Goal: Task Accomplishment & Management: Complete application form

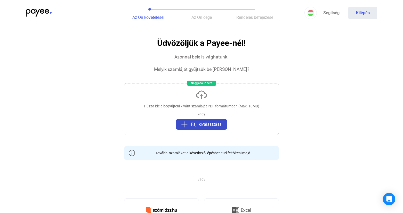
click at [213, 123] on span "Fájl kiválasztása" at bounding box center [206, 125] width 31 height 6
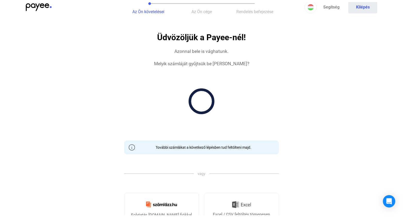
scroll to position [14, 0]
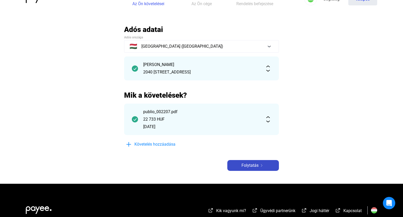
click at [260, 167] on div "Folytatás" at bounding box center [253, 166] width 49 height 6
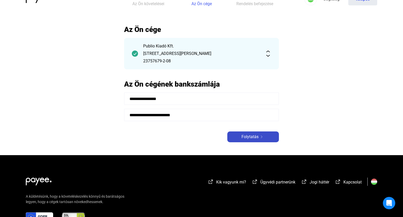
click at [248, 138] on span "Folytatás" at bounding box center [250, 137] width 17 height 6
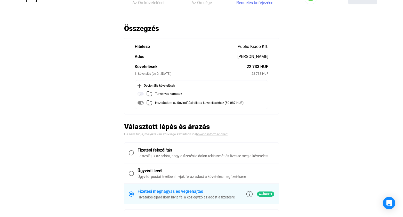
scroll to position [95, 0]
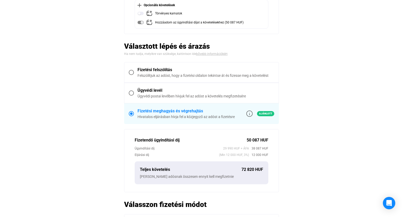
click at [131, 74] on span at bounding box center [131, 72] width 5 height 5
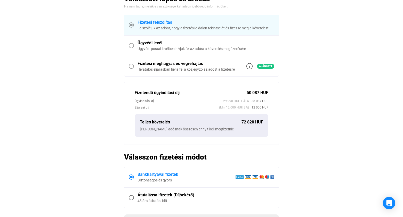
scroll to position [225, 0]
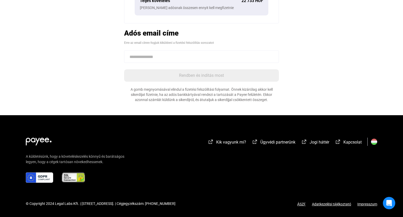
paste input "**********"
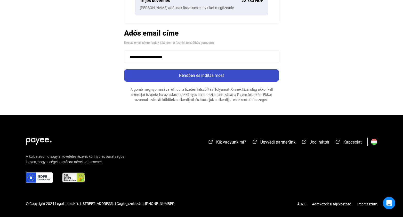
type input "**********"
click at [177, 77] on div "Rendben és indítás most" at bounding box center [202, 76] width 152 height 6
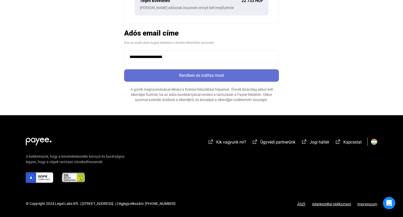
click at [182, 78] on div "Rendben és indítás most" at bounding box center [202, 76] width 152 height 6
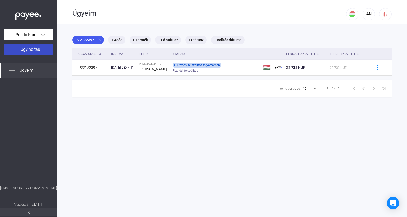
click at [32, 50] on span "Ügyindítás" at bounding box center [30, 49] width 19 height 5
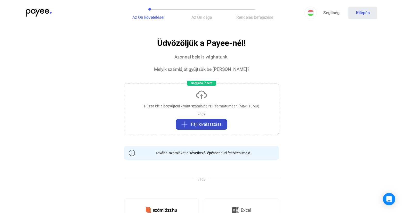
click at [208, 127] on span "Fájl kiválasztása" at bounding box center [206, 125] width 31 height 6
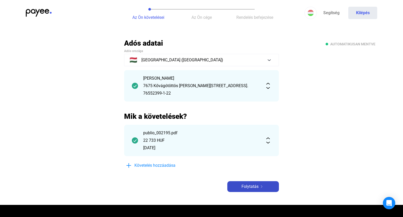
click at [258, 187] on span "Folytatás" at bounding box center [250, 187] width 17 height 6
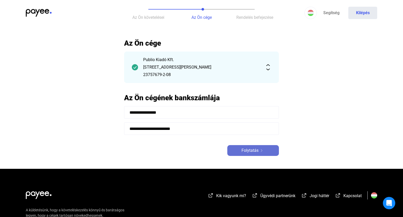
click at [246, 147] on button "Folytatás" at bounding box center [253, 150] width 52 height 11
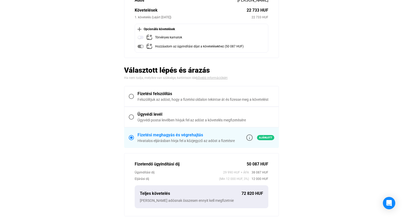
scroll to position [155, 0]
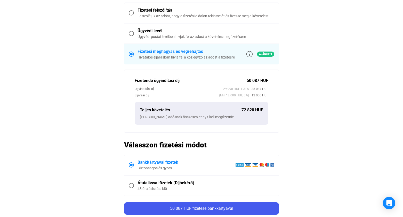
click at [133, 12] on span at bounding box center [131, 12] width 5 height 5
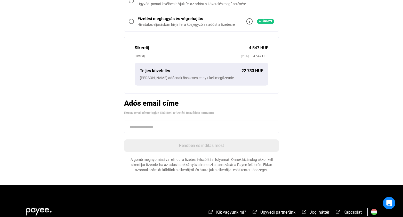
click at [155, 126] on input at bounding box center [201, 127] width 155 height 12
paste input "**********"
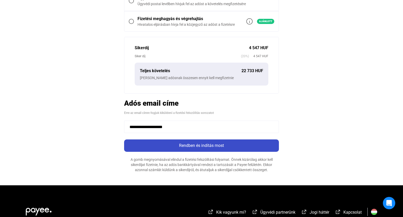
type input "**********"
click at [192, 148] on div "Rendben és indítás most" at bounding box center [202, 146] width 152 height 6
click at [198, 148] on div "Rendben és indítás most" at bounding box center [202, 146] width 152 height 6
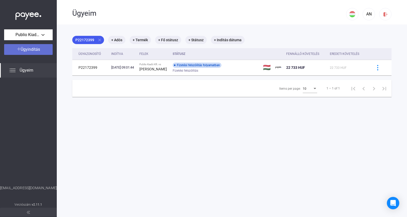
click at [28, 48] on span "Ügyindítás" at bounding box center [30, 49] width 19 height 5
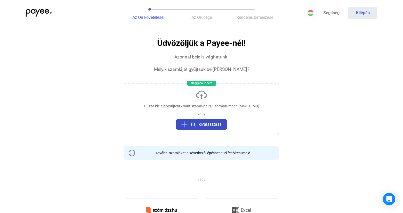
click at [188, 121] on button "Fájl kiválasztása" at bounding box center [202, 124] width 52 height 11
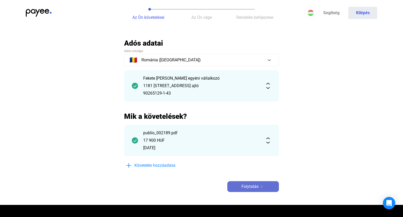
click at [248, 190] on button "Folytatás" at bounding box center [253, 186] width 52 height 11
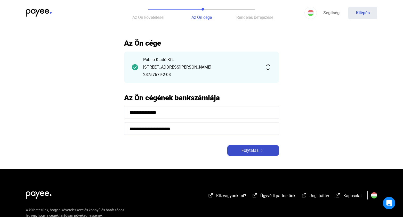
click at [253, 152] on span "Folytatás" at bounding box center [250, 151] width 17 height 6
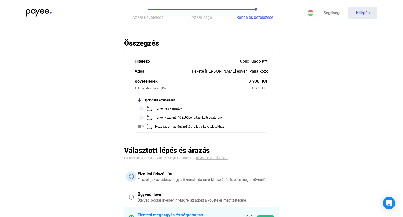
click at [133, 178] on span at bounding box center [131, 176] width 5 height 5
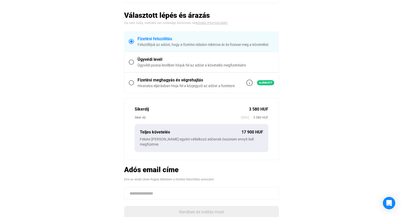
scroll to position [125, 0]
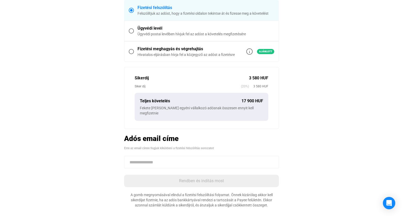
click at [180, 166] on input at bounding box center [201, 162] width 155 height 12
paste input "**********"
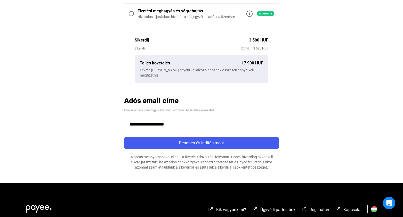
scroll to position [202, 0]
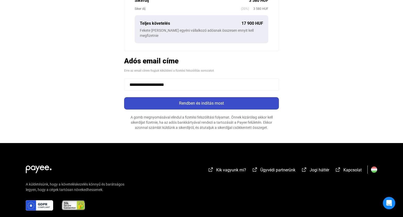
type input "**********"
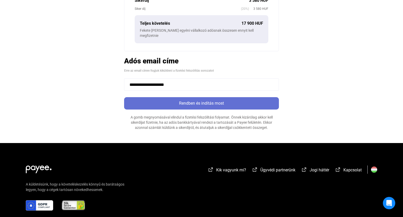
click at [211, 104] on div "Rendben és indítás most" at bounding box center [202, 103] width 152 height 6
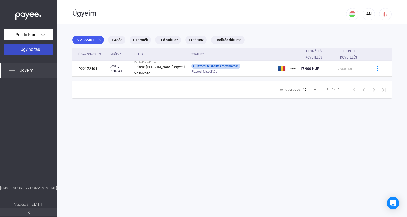
click at [35, 52] on span "Ügyindítás" at bounding box center [30, 49] width 19 height 5
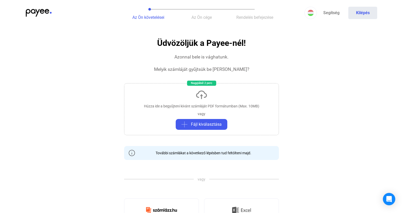
click at [224, 97] on div "Húzza ide a begyűjteni kívánt számláját PDF formátumban (Max. 10MB) vagy Fájl k…" at bounding box center [201, 109] width 155 height 52
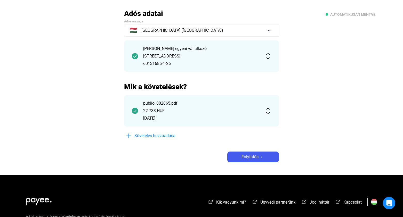
scroll to position [22, 0]
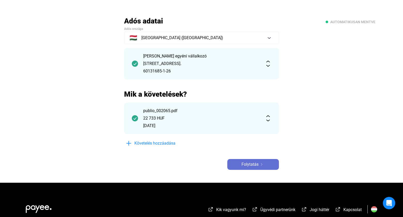
click at [248, 162] on span "Folytatás" at bounding box center [250, 165] width 17 height 6
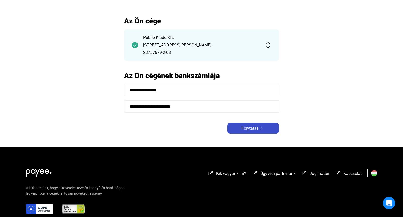
click at [245, 128] on span "Folytatás" at bounding box center [250, 128] width 17 height 6
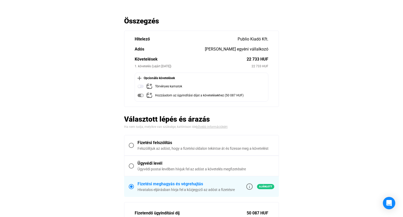
click at [131, 145] on span at bounding box center [131, 145] width 5 height 5
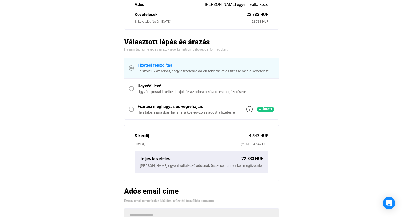
scroll to position [112, 0]
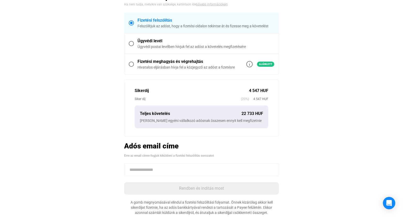
paste input "**********"
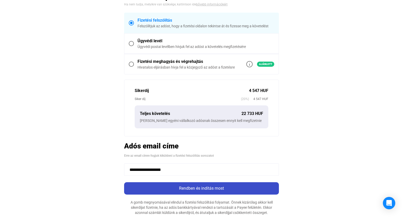
type input "**********"
click at [179, 187] on div "Rendben és indítás most" at bounding box center [202, 189] width 152 height 6
click at [180, 187] on div "Rendben és indítás most" at bounding box center [202, 189] width 152 height 6
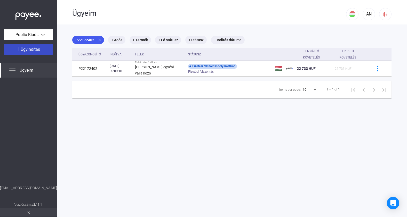
click at [21, 52] on span "Ügyindítás" at bounding box center [30, 49] width 19 height 5
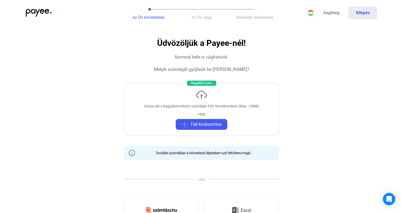
click at [176, 105] on div "Húzza ide a begyűjteni kívánt számláját PDF formátumban (Max. 10MB)" at bounding box center [201, 106] width 115 height 5
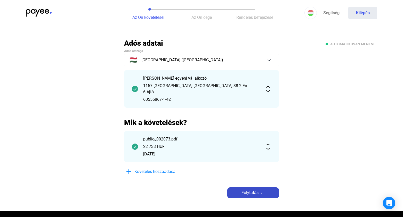
click at [246, 188] on button "Folytatás" at bounding box center [253, 193] width 52 height 11
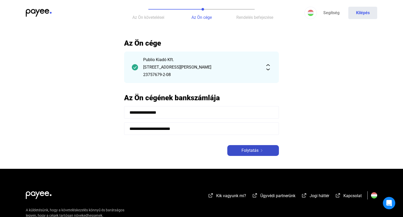
click at [249, 148] on span "Folytatás" at bounding box center [250, 151] width 17 height 6
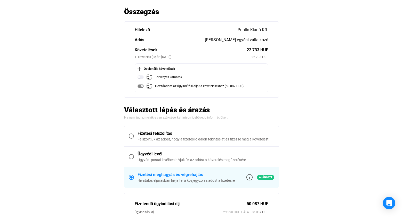
scroll to position [68, 0]
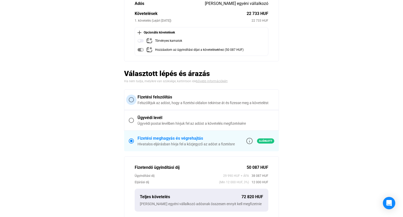
click at [132, 102] on span at bounding box center [131, 99] width 5 height 5
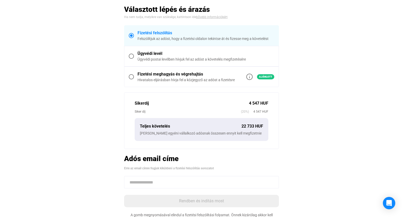
scroll to position [0, 0]
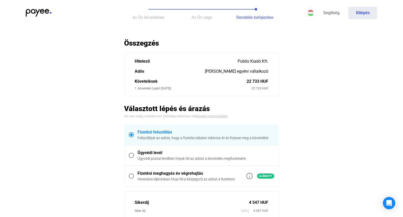
click at [241, 71] on div "[PERSON_NAME] egyéni vállalkozó" at bounding box center [236, 71] width 63 height 6
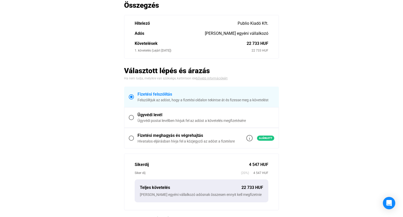
scroll to position [132, 0]
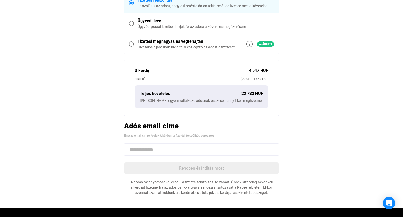
paste input "**********"
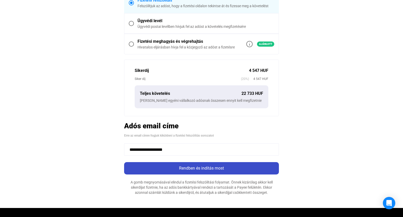
type input "**********"
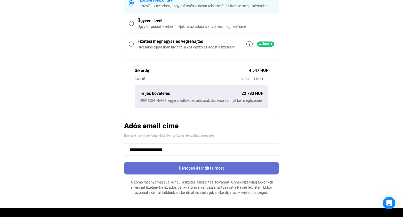
click at [180, 170] on div "Rendben és indítás most" at bounding box center [202, 168] width 152 height 6
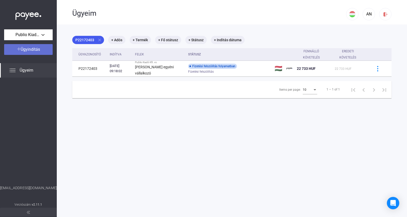
click at [33, 51] on span "Ügyindítás" at bounding box center [30, 49] width 19 height 5
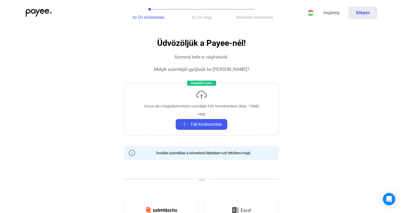
click at [199, 110] on div "Húzza ide a begyűjteni kívánt számláját PDF formátumban (Max. 10MB) vagy Fájl k…" at bounding box center [201, 109] width 155 height 52
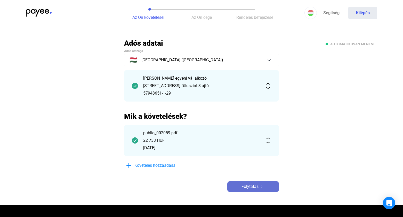
click at [244, 186] on span "Folytatás" at bounding box center [250, 187] width 17 height 6
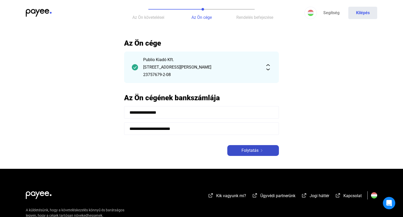
click at [249, 153] on span "Folytatás" at bounding box center [250, 151] width 17 height 6
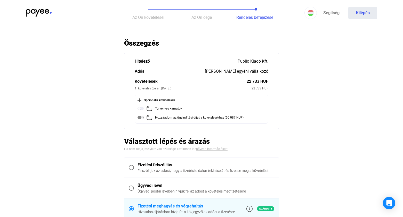
scroll to position [30, 0]
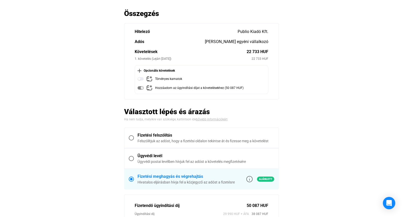
click at [131, 139] on span at bounding box center [131, 137] width 5 height 5
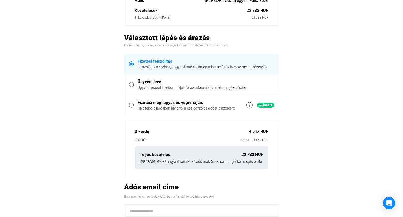
scroll to position [92, 0]
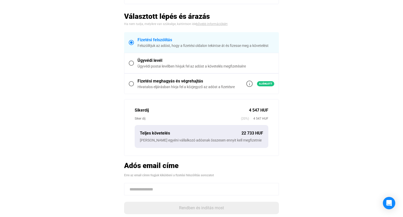
click at [174, 194] on input at bounding box center [201, 189] width 155 height 12
paste input "**********"
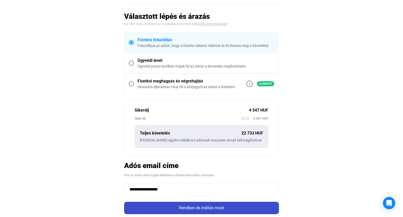
type input "**********"
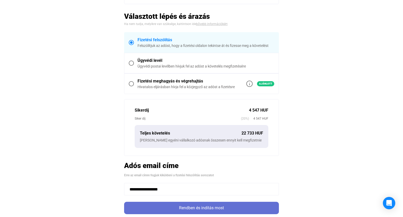
click at [208, 208] on div "Rendben és indítás most" at bounding box center [202, 208] width 152 height 6
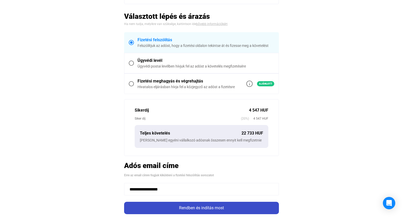
click at [210, 207] on div "Rendben és indítás most" at bounding box center [202, 208] width 152 height 6
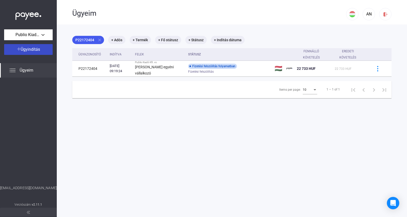
click at [26, 47] on span "Ügyindítás" at bounding box center [30, 49] width 19 height 5
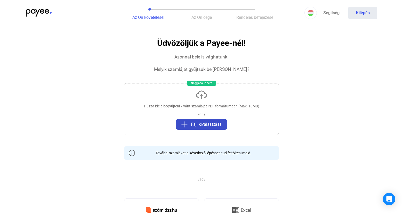
click at [210, 119] on button "Fájl kiválasztása" at bounding box center [202, 124] width 52 height 11
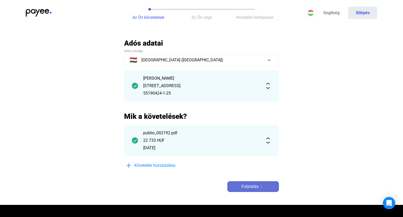
click at [246, 189] on span "Folytatás" at bounding box center [250, 187] width 17 height 6
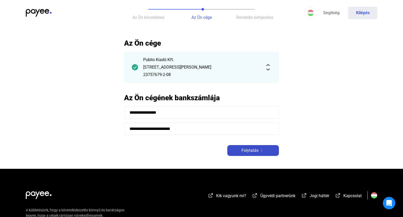
click at [250, 150] on span "Folytatás" at bounding box center [250, 151] width 17 height 6
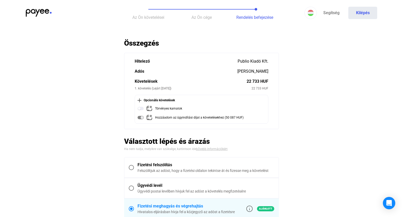
click at [133, 167] on span at bounding box center [131, 167] width 5 height 5
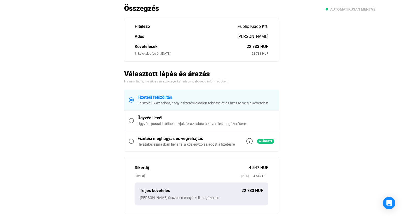
scroll to position [78, 0]
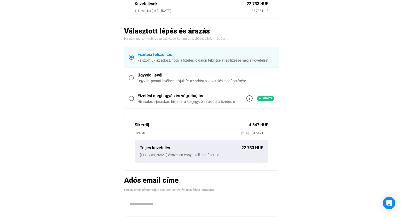
click at [154, 200] on input at bounding box center [201, 204] width 155 height 12
paste input "**********"
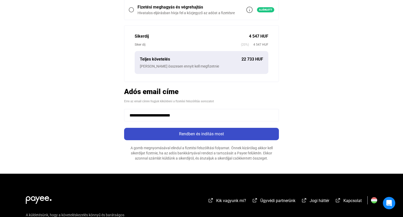
type input "**********"
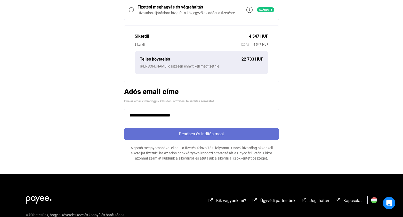
click at [205, 134] on div "Rendben és indítás most" at bounding box center [202, 134] width 152 height 6
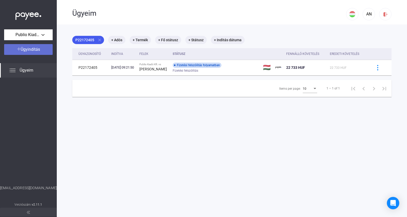
click at [32, 53] on button "Ügyindítás" at bounding box center [28, 49] width 49 height 11
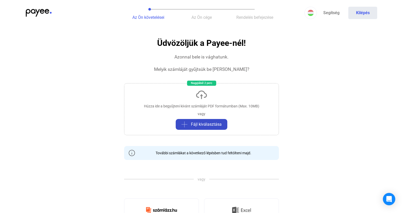
click at [196, 123] on span "Fájl kiválasztása" at bounding box center [206, 125] width 31 height 6
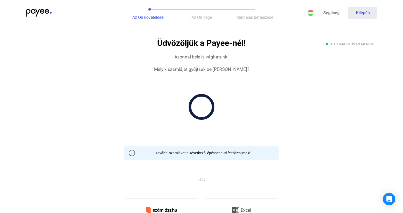
click at [189, 123] on section "Üdvözöljük a Payee-nél! Azonnal bele is vághatunk. Melyik számláját gyűjtsük be…" at bounding box center [201, 152] width 155 height 227
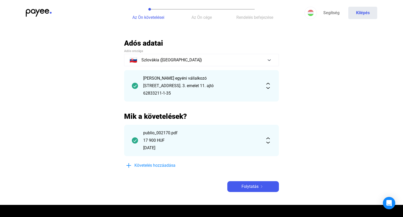
click at [268, 85] on img at bounding box center [268, 86] width 6 height 6
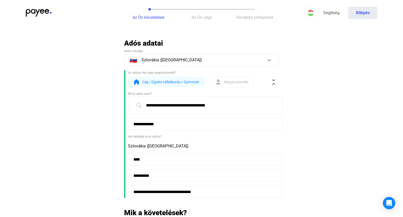
drag, startPoint x: 243, startPoint y: 104, endPoint x: 188, endPoint y: 105, distance: 54.4
click at [188, 105] on input "**********" at bounding box center [205, 105] width 155 height 18
type input "**********"
click at [235, 83] on span "Magánszemély" at bounding box center [236, 82] width 24 height 6
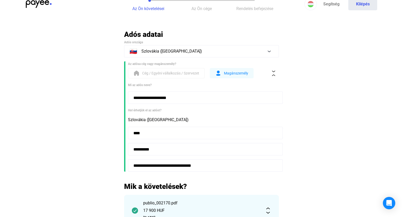
scroll to position [166, 0]
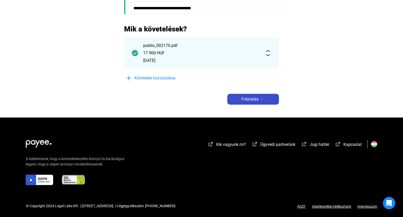
click at [241, 102] on div "Folytatás" at bounding box center [253, 99] width 49 height 6
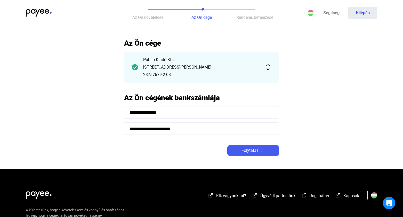
click at [253, 154] on span "Folytatás" at bounding box center [250, 151] width 17 height 6
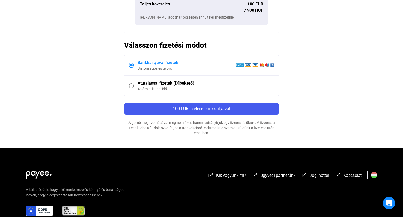
scroll to position [9, 0]
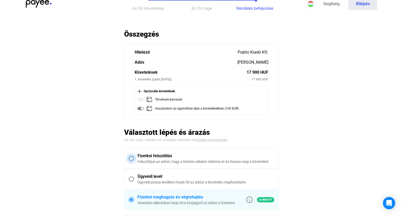
click at [132, 157] on span at bounding box center [131, 158] width 5 height 5
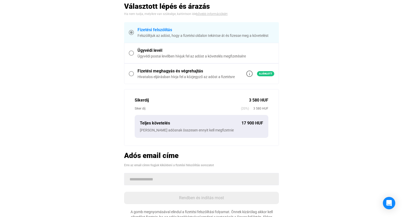
scroll to position [159, 0]
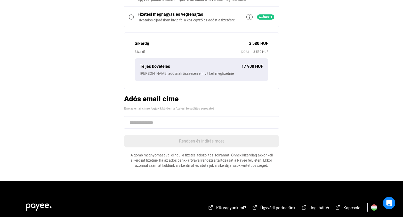
paste input "**********"
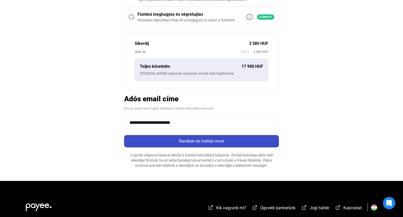
type input "**********"
click at [184, 141] on div "Rendben és indítás most" at bounding box center [202, 141] width 152 height 6
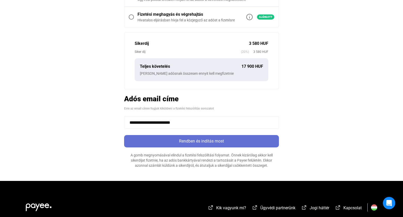
click at [184, 141] on div "Rendben és indítás most" at bounding box center [202, 141] width 152 height 6
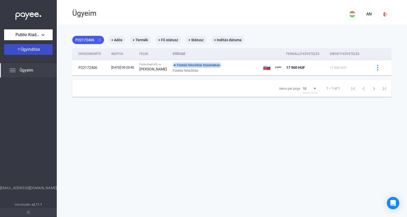
click at [26, 50] on span "Ügyindítás" at bounding box center [30, 49] width 19 height 5
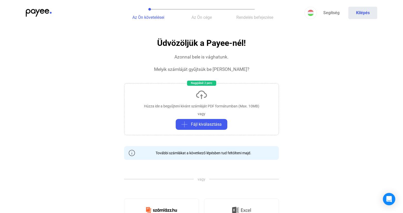
click at [209, 108] on div "Húzza ide a begyűjteni kívánt számláját PDF formátumban (Max. 10MB)" at bounding box center [201, 106] width 115 height 5
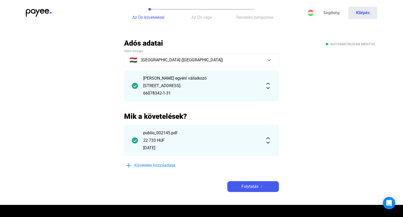
click at [257, 82] on div "[PERSON_NAME] egyéni vállalkozó [STREET_ADDRESS] 66078342-1-31" at bounding box center [201, 85] width 117 height 21
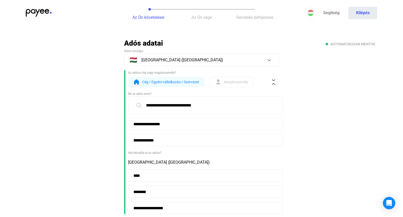
click at [229, 82] on span "Magánszemély" at bounding box center [236, 82] width 24 height 6
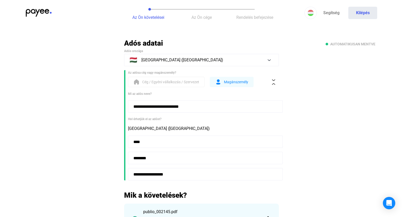
drag, startPoint x: 191, startPoint y: 107, endPoint x: 159, endPoint y: 107, distance: 32.3
click at [159, 107] on input "**********" at bounding box center [205, 106] width 155 height 12
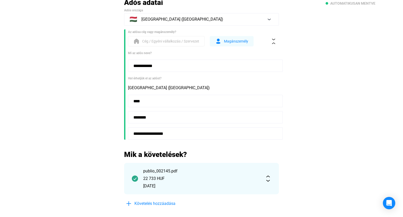
scroll to position [82, 0]
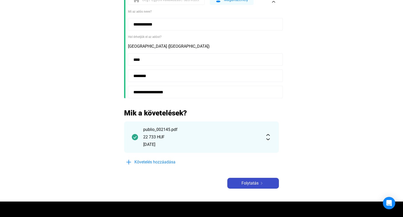
type input "**********"
click at [256, 181] on span "Folytatás" at bounding box center [250, 183] width 17 height 6
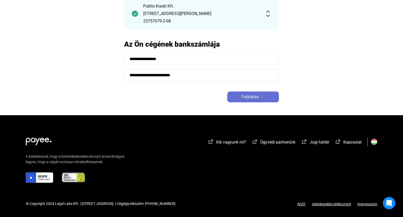
click at [249, 96] on span "Folytatás" at bounding box center [250, 97] width 17 height 6
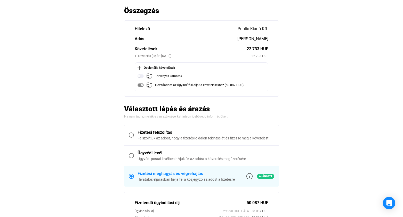
scroll to position [67, 0]
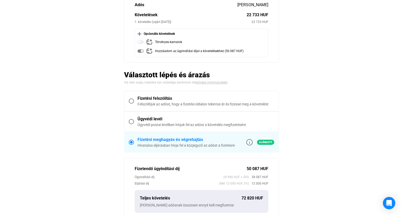
click at [133, 100] on span at bounding box center [131, 101] width 5 height 5
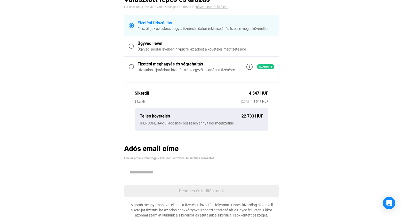
scroll to position [155, 0]
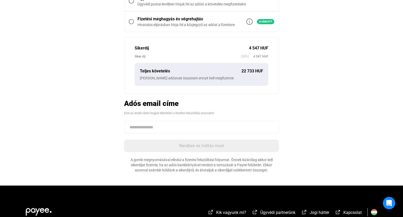
paste input "**********"
type input "**********"
click at [181, 148] on div "Rendben és indítás most" at bounding box center [202, 146] width 152 height 6
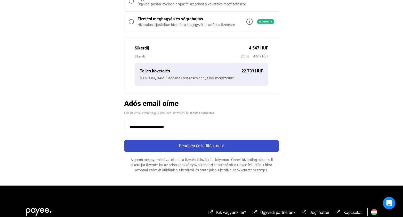
click at [186, 146] on div "Rendben és indítás most" at bounding box center [202, 146] width 152 height 6
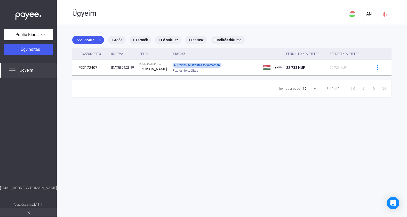
click at [24, 71] on span "Ügyeim" at bounding box center [27, 70] width 14 height 6
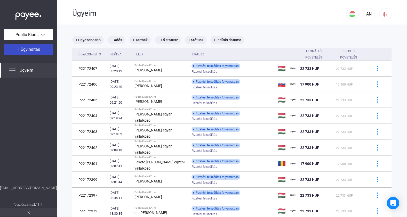
click at [33, 48] on span "Ügyindítás" at bounding box center [30, 49] width 19 height 5
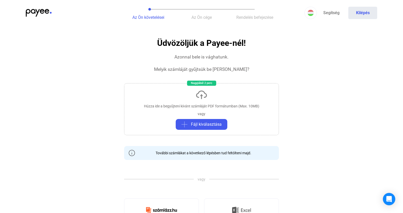
click at [205, 108] on div "Húzza ide a begyűjteni kívánt számláját PDF formátumban (Max. 10MB)" at bounding box center [201, 106] width 115 height 5
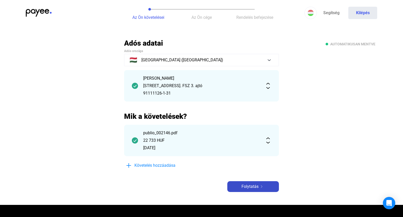
click at [258, 187] on span "Folytatás" at bounding box center [250, 187] width 17 height 6
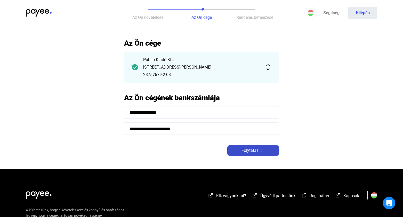
click at [249, 152] on span "Folytatás" at bounding box center [250, 151] width 17 height 6
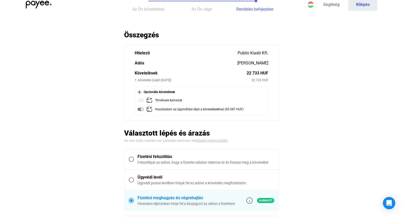
scroll to position [26, 0]
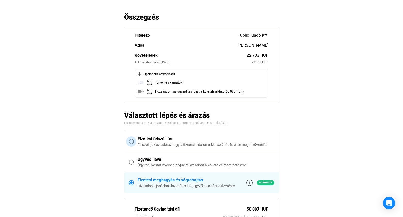
click at [133, 144] on span at bounding box center [131, 141] width 5 height 5
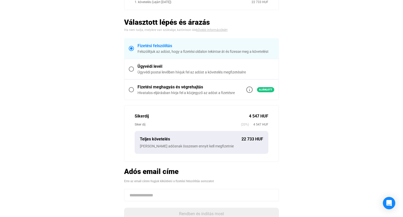
scroll to position [119, 0]
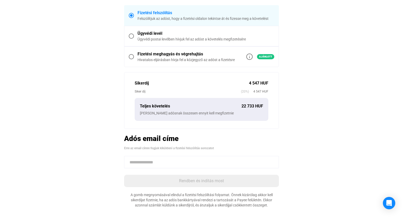
paste input "**********"
type input "**********"
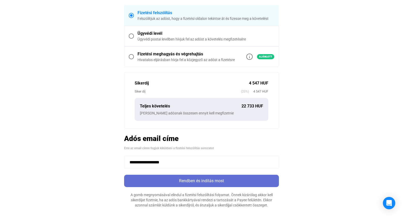
click at [204, 179] on div "Rendben és indítás most" at bounding box center [202, 181] width 152 height 6
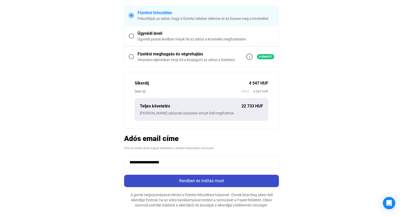
click at [201, 181] on div "Rendben és indítás most" at bounding box center [202, 181] width 152 height 6
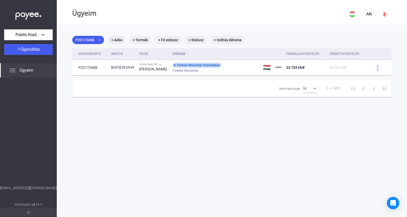
click at [30, 70] on span "Ügyeim" at bounding box center [27, 70] width 14 height 6
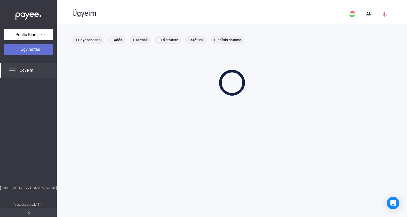
click at [31, 53] on button "Ügyindítás" at bounding box center [28, 49] width 49 height 11
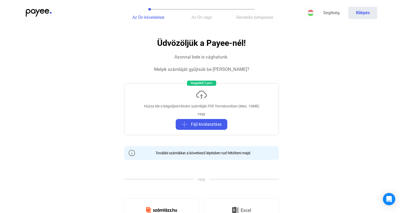
click at [196, 113] on div "Húzza ide a begyűjteni kívánt számláját PDF formátumban (Max. 10MB) vagy Fájl k…" at bounding box center [201, 109] width 155 height 52
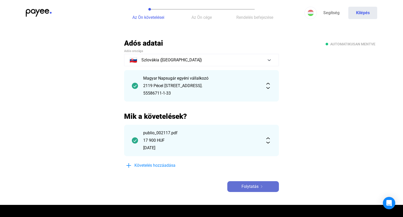
click at [253, 186] on span "Folytatás" at bounding box center [250, 187] width 17 height 6
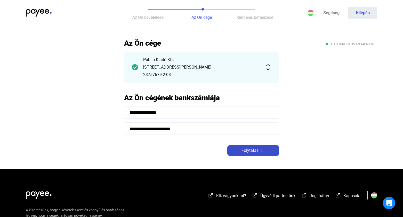
click at [247, 151] on span "Folytatás" at bounding box center [250, 151] width 17 height 6
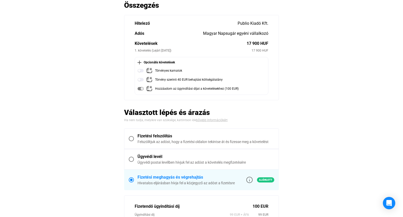
scroll to position [78, 0]
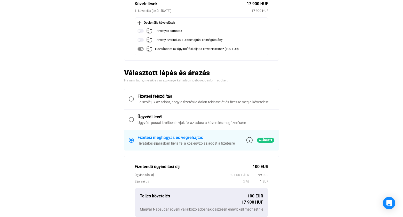
click at [131, 99] on span at bounding box center [131, 98] width 5 height 5
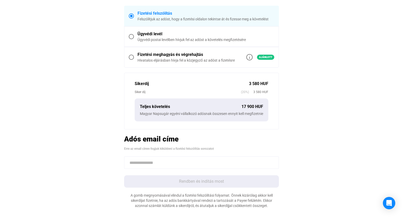
scroll to position [184, 0]
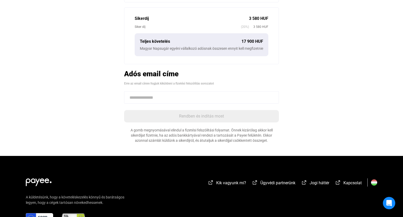
click at [157, 101] on input at bounding box center [201, 97] width 155 height 12
paste input "**********"
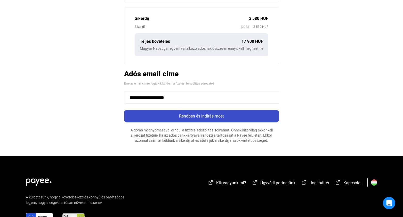
type input "**********"
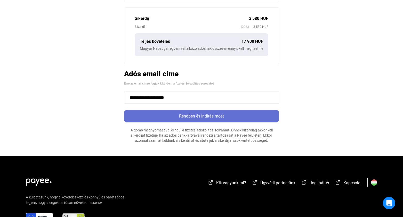
click at [183, 119] on div "Rendben és indítás most" at bounding box center [202, 116] width 152 height 6
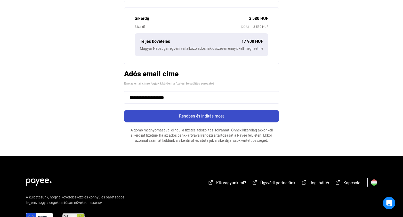
click at [181, 119] on div "Rendben és indítás most" at bounding box center [202, 116] width 152 height 6
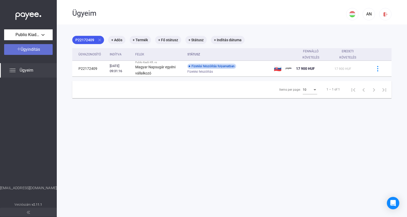
click at [33, 53] on button "Ügyindítás" at bounding box center [28, 49] width 49 height 11
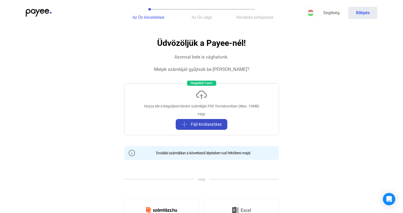
click at [209, 119] on button "Fájl kiválasztása" at bounding box center [202, 124] width 52 height 11
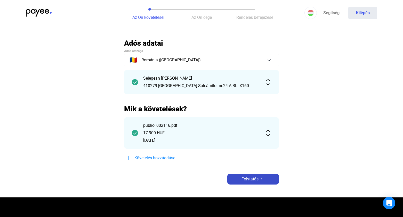
click at [251, 180] on span "Folytatás" at bounding box center [250, 179] width 17 height 6
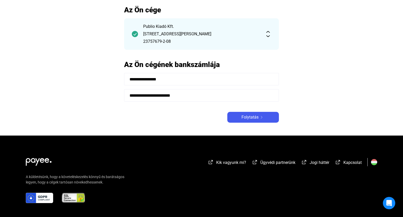
scroll to position [54, 0]
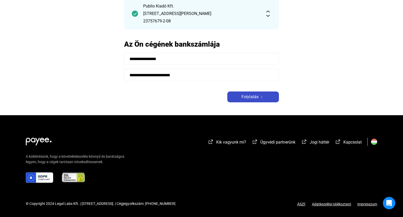
click at [257, 99] on span "Folytatás" at bounding box center [250, 97] width 17 height 6
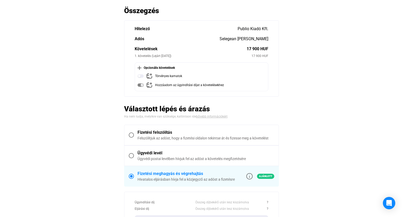
scroll to position [69, 0]
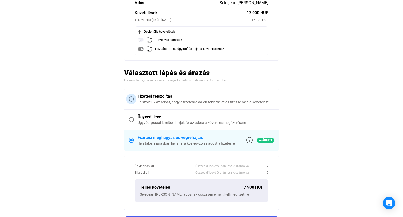
click at [131, 99] on span at bounding box center [131, 98] width 5 height 5
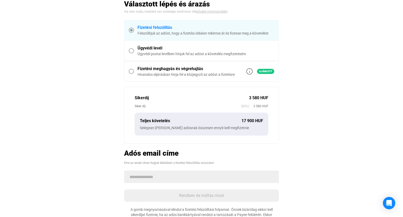
scroll to position [134, 0]
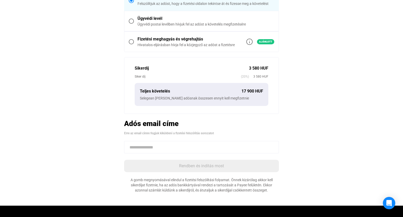
paste input "**********"
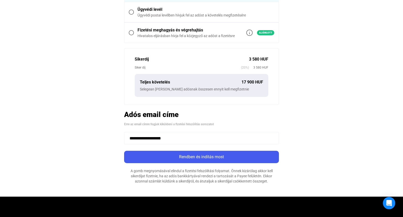
scroll to position [165, 0]
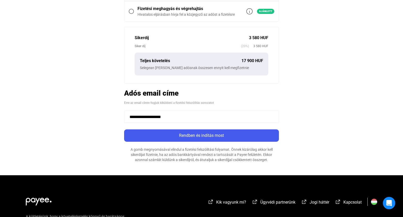
type input "**********"
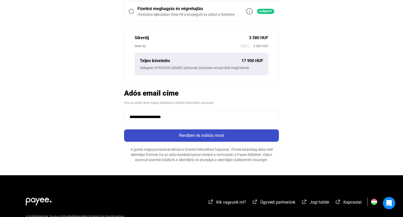
click at [173, 134] on div "Rendben és indítás most" at bounding box center [202, 136] width 152 height 6
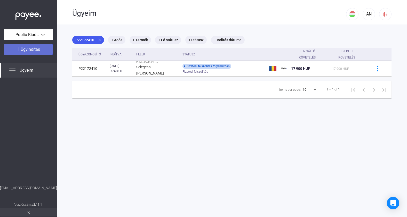
click at [19, 50] on img at bounding box center [19, 49] width 4 height 4
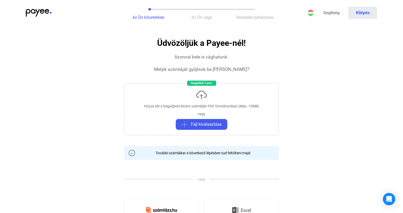
click at [213, 100] on div "Húzza ide a begyűjteni kívánt számláját PDF formátumban (Max. 10MB) vagy Fájl k…" at bounding box center [201, 109] width 155 height 52
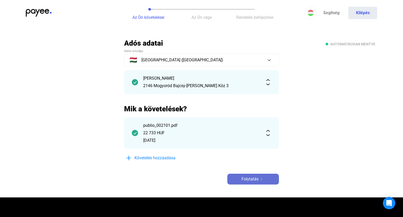
drag, startPoint x: 272, startPoint y: 179, endPoint x: 269, endPoint y: 180, distance: 2.6
click at [272, 180] on div "Folytatás" at bounding box center [253, 179] width 49 height 6
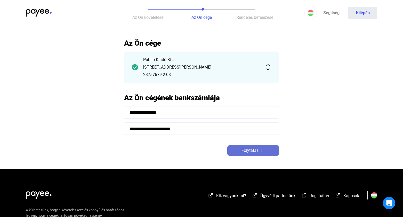
click at [241, 149] on div "Folytatás" at bounding box center [253, 151] width 49 height 6
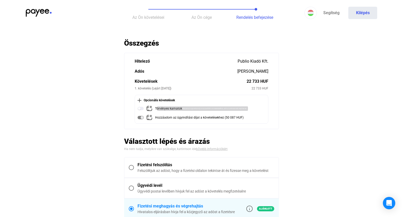
scroll to position [34, 0]
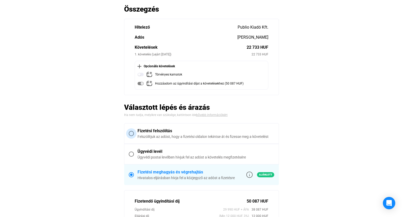
click at [131, 133] on span at bounding box center [131, 133] width 5 height 5
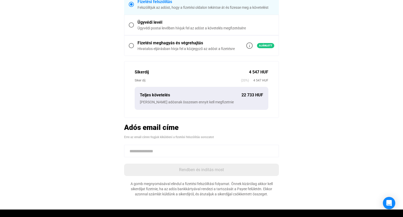
scroll to position [169, 0]
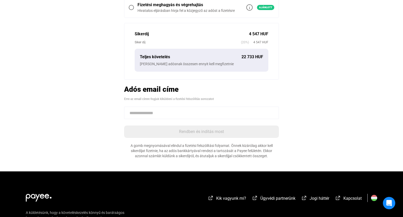
paste input "**********"
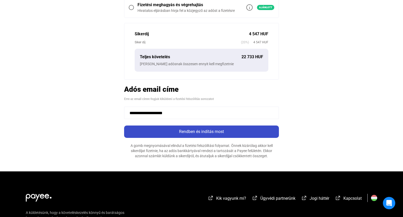
type input "**********"
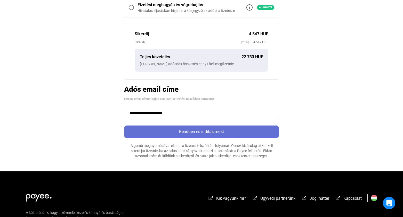
click at [187, 130] on div "Rendben és indítás most" at bounding box center [202, 132] width 152 height 6
click at [192, 130] on div "Rendben és indítás most" at bounding box center [202, 132] width 152 height 6
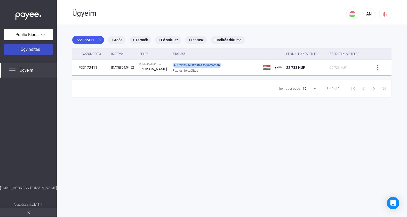
click at [41, 47] on div "Ügyindítás" at bounding box center [28, 49] width 45 height 6
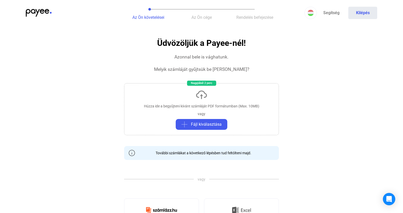
click at [200, 112] on div "vagy" at bounding box center [202, 113] width 8 height 5
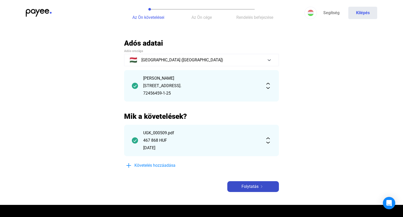
click at [241, 189] on div "Folytatás" at bounding box center [253, 187] width 49 height 6
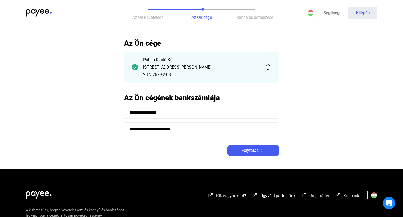
click at [265, 61] on div "Publio Kiadó Kft. [STREET_ADDRESS][PERSON_NAME] 23757679-2-08" at bounding box center [201, 67] width 155 height 31
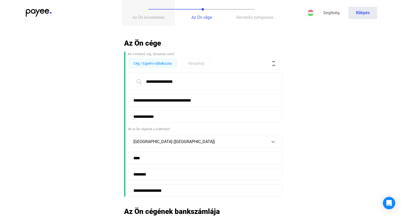
click at [145, 15] on span "Az Ön követelései" at bounding box center [148, 17] width 32 height 5
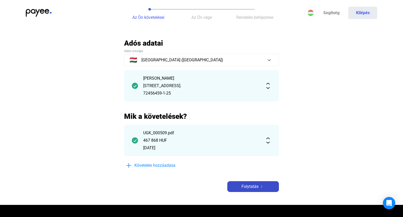
click at [259, 191] on button "Folytatás" at bounding box center [253, 186] width 52 height 11
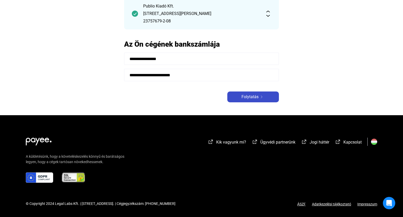
click at [248, 96] on span "Folytatás" at bounding box center [250, 97] width 17 height 6
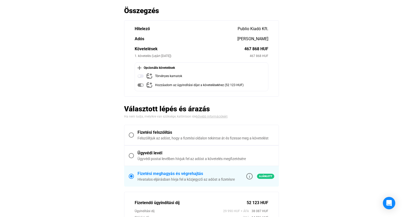
click at [128, 136] on label "Fizetési felszólítás Felszólítjuk az adóst, hogy a fizetési oldalon tekintse át…" at bounding box center [201, 135] width 154 height 20
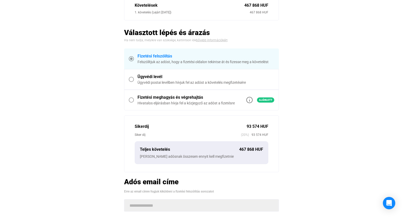
scroll to position [123, 0]
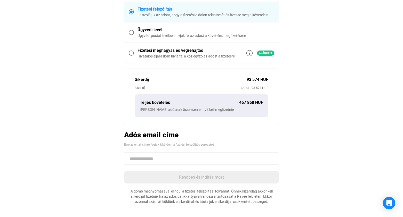
paste input "**********"
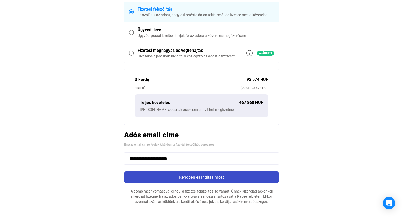
type input "**********"
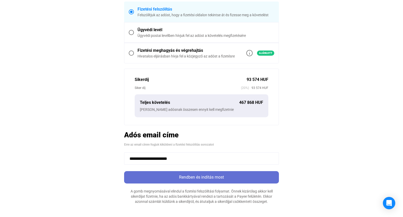
drag, startPoint x: 194, startPoint y: 179, endPoint x: 191, endPoint y: 177, distance: 4.3
click at [194, 179] on div "Rendben és indítás most" at bounding box center [202, 177] width 152 height 6
click at [175, 179] on div "Rendben és indítás most" at bounding box center [202, 177] width 152 height 6
